Goal: Obtain resource: Download file/media

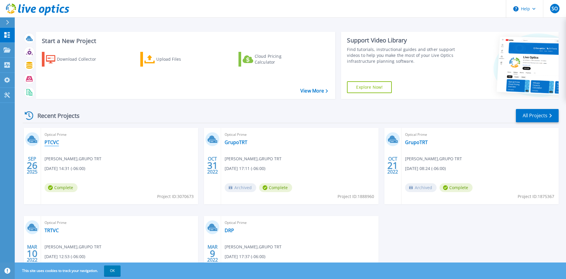
click at [48, 143] on link "PTCVC" at bounding box center [52, 142] width 14 height 6
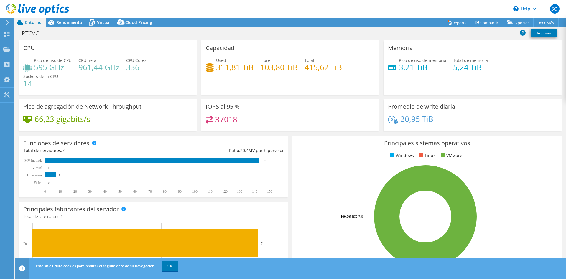
select select "USD"
click at [428, 36] on div "PTCVC Imprimir" at bounding box center [290, 33] width 551 height 11
click at [72, 24] on span "Rendimiento" at bounding box center [69, 22] width 26 height 6
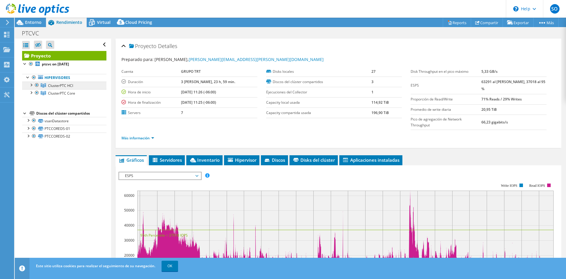
click at [57, 87] on span "ClusterPTC HCI" at bounding box center [60, 85] width 25 height 5
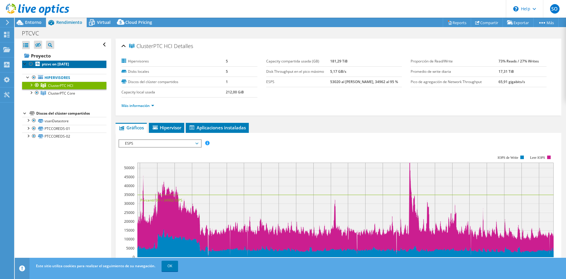
click at [47, 65] on b "ptcvc on [DATE]" at bounding box center [55, 64] width 27 height 5
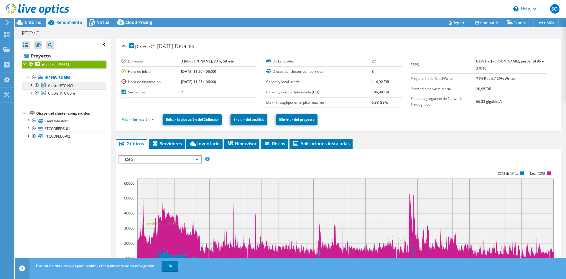
click at [58, 86] on span "ClusterPTC HCI" at bounding box center [60, 85] width 25 height 5
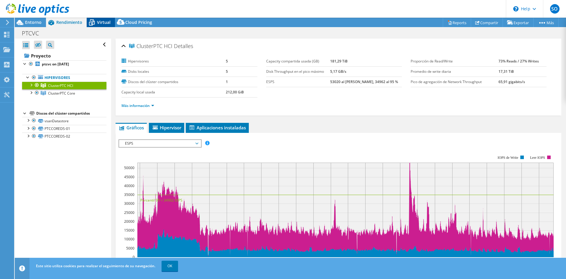
click at [93, 25] on icon at bounding box center [92, 22] width 10 height 10
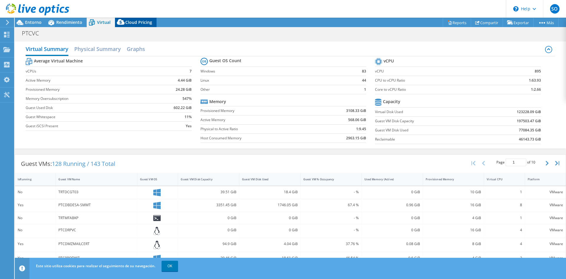
click at [143, 27] on div "Cloud Pricing" at bounding box center [136, 22] width 42 height 9
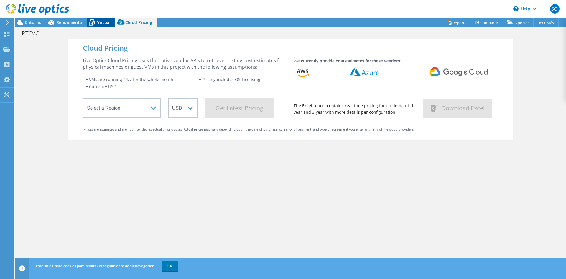
click at [102, 21] on span "Virtual" at bounding box center [104, 22] width 14 height 6
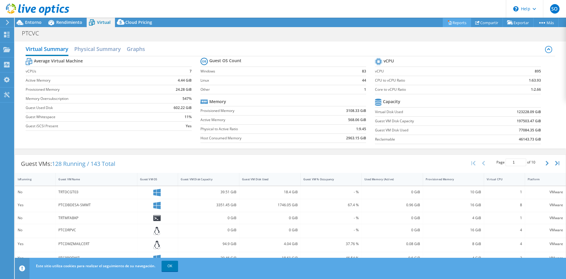
click at [456, 23] on link "Reports" at bounding box center [457, 22] width 28 height 9
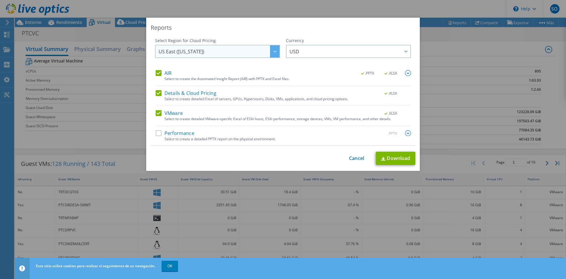
click at [268, 51] on span "US East ([US_STATE])" at bounding box center [219, 51] width 121 height 12
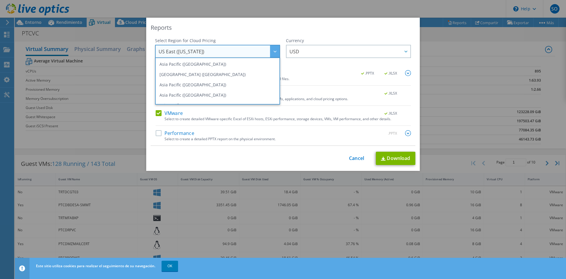
click at [268, 51] on span "US East ([US_STATE])" at bounding box center [219, 51] width 121 height 12
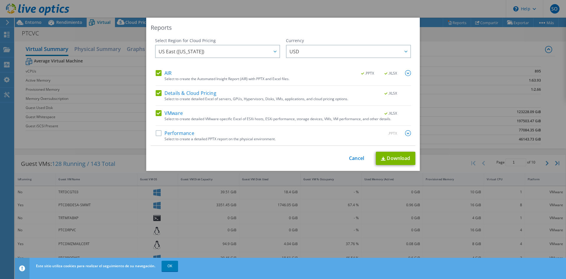
click at [162, 93] on label "Details & Cloud Pricing" at bounding box center [186, 93] width 61 height 6
click at [0, 0] on input "Details & Cloud Pricing" at bounding box center [0, 0] width 0 height 0
click at [160, 132] on label "Performance" at bounding box center [175, 133] width 39 height 6
click at [0, 0] on input "Performance" at bounding box center [0, 0] width 0 height 0
click at [400, 158] on link "Download" at bounding box center [396, 158] width 40 height 13
